Goal: Information Seeking & Learning: Learn about a topic

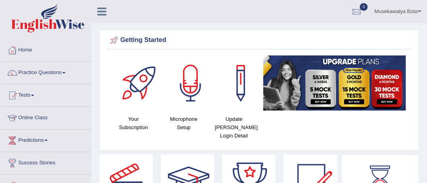
click at [44, 118] on link "Online Class" at bounding box center [45, 117] width 91 height 20
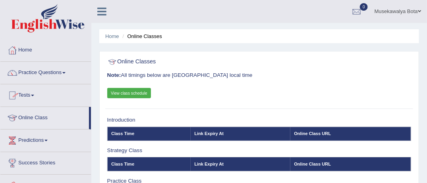
click at [115, 92] on link "View class schedule" at bounding box center [129, 93] width 44 height 10
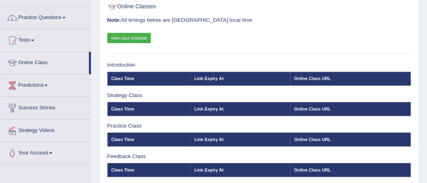
scroll to position [48, 0]
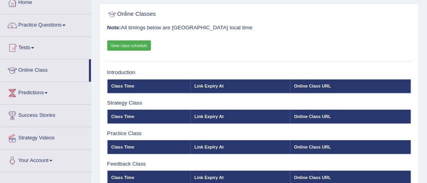
click at [66, 25] on span at bounding box center [63, 26] width 3 height 2
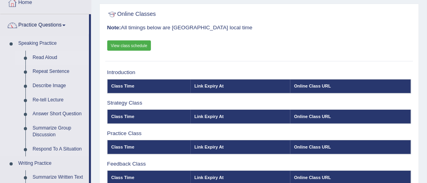
click at [47, 56] on link "Read Aloud" at bounding box center [59, 58] width 60 height 14
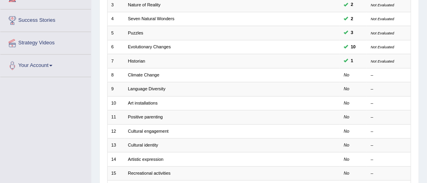
scroll to position [159, 0]
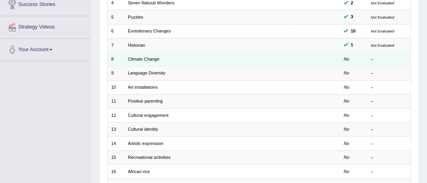
click at [187, 58] on td "Climate Change" at bounding box center [206, 59] width 165 height 14
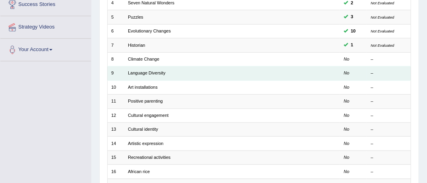
click at [184, 71] on td "Language Diversity" at bounding box center [206, 74] width 165 height 14
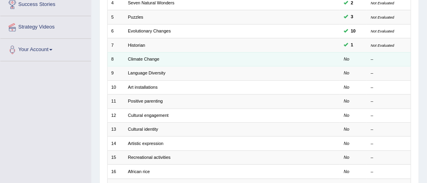
click at [355, 59] on td "No" at bounding box center [353, 59] width 27 height 14
click at [223, 59] on td "Climate Change" at bounding box center [206, 59] width 165 height 14
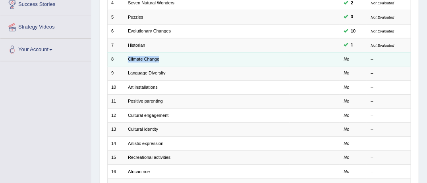
click at [223, 59] on td "Climate Change" at bounding box center [206, 59] width 165 height 14
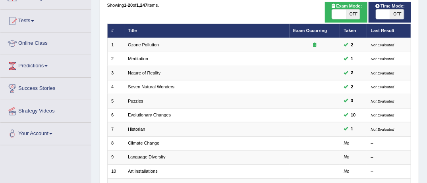
scroll to position [64, 0]
